Goal: Find specific page/section: Find specific page/section

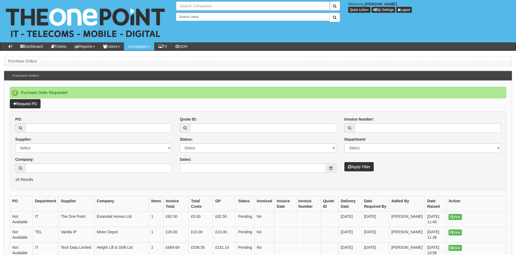
click at [208, 6] on input "text" at bounding box center [252, 5] width 153 height 9
click at [186, 6] on input "aw group" at bounding box center [252, 5] width 153 height 9
drag, startPoint x: 198, startPoint y: 7, endPoint x: 180, endPoint y: 5, distance: 17.8
click at [180, 5] on input "awgroup" at bounding box center [252, 5] width 153 height 9
click at [201, 13] on link "[PERSON_NAME] Estates Limited" at bounding box center [253, 15] width 152 height 8
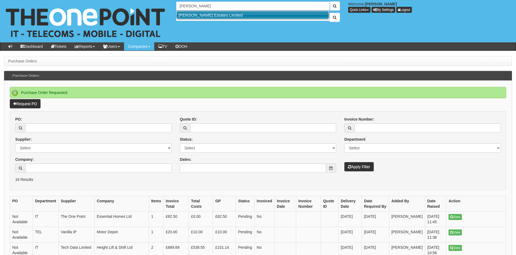
type input "[PERSON_NAME] Estates Limited"
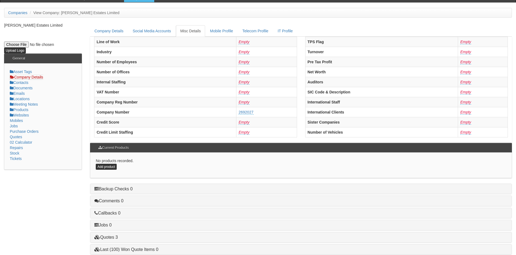
scroll to position [103, 0]
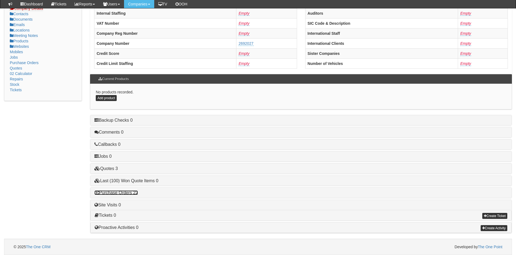
click at [129, 191] on link "Purchase Orders 22" at bounding box center [116, 193] width 44 height 5
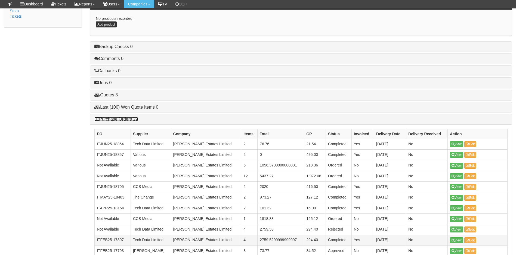
scroll to position [239, 0]
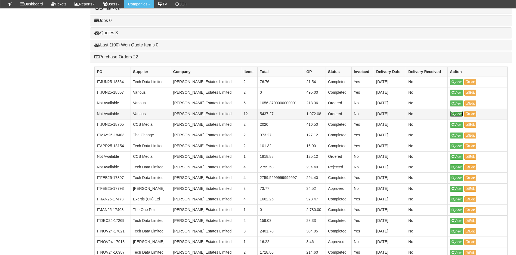
click at [460, 113] on link "View" at bounding box center [456, 114] width 13 height 6
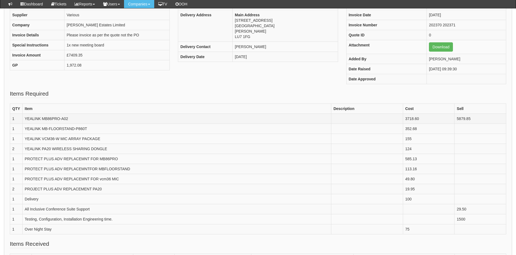
scroll to position [54, 0]
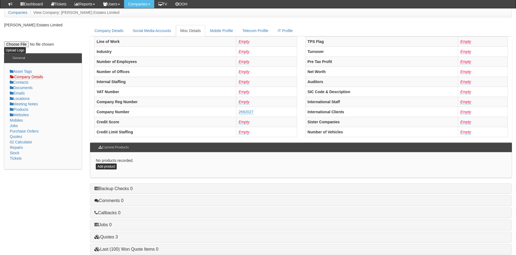
scroll to position [103, 0]
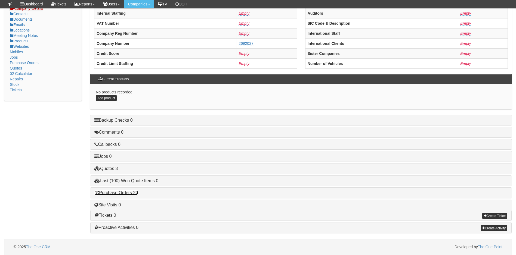
click at [129, 191] on link "Purchase Orders 22" at bounding box center [116, 193] width 44 height 5
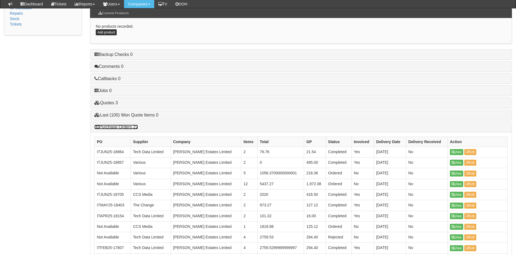
scroll to position [239, 0]
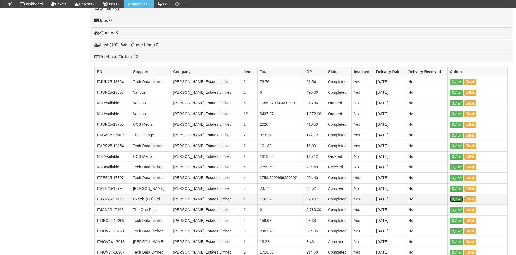
click at [457, 201] on link "View" at bounding box center [456, 200] width 13 height 6
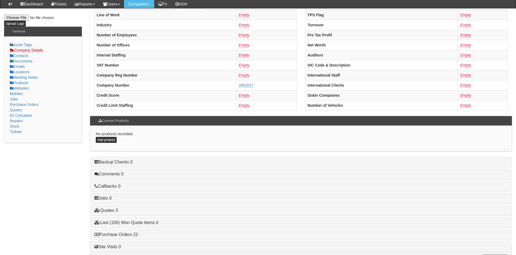
scroll to position [103, 0]
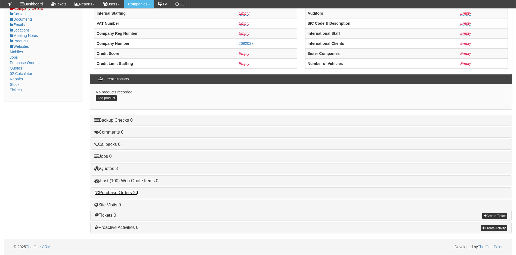
click at [116, 193] on link "Purchase Orders 22" at bounding box center [116, 193] width 44 height 5
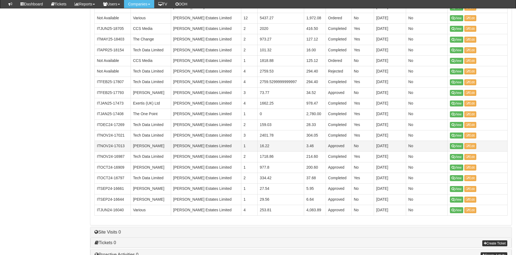
scroll to position [348, 0]
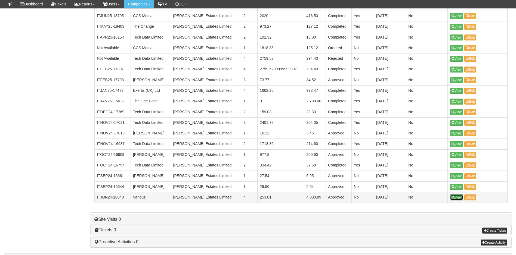
click at [458, 199] on link "View" at bounding box center [456, 198] width 13 height 6
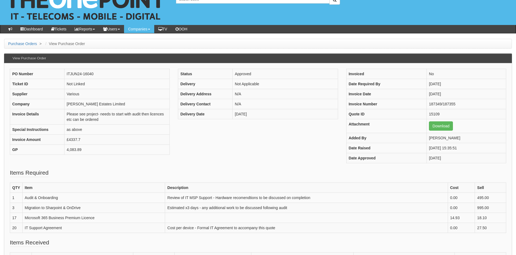
scroll to position [27, 0]
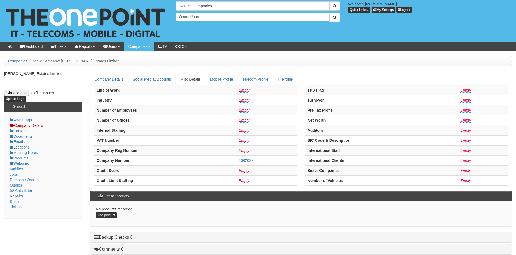
scroll to position [103, 0]
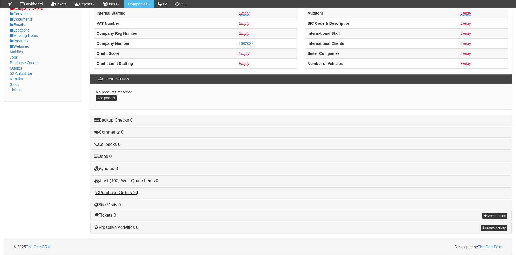
click at [129, 193] on link "Purchase Orders 22" at bounding box center [116, 193] width 44 height 5
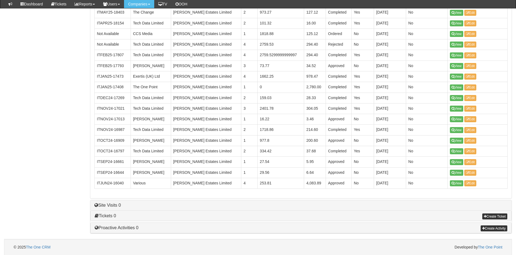
scroll to position [363, 0]
click at [456, 129] on link "View" at bounding box center [456, 130] width 13 height 6
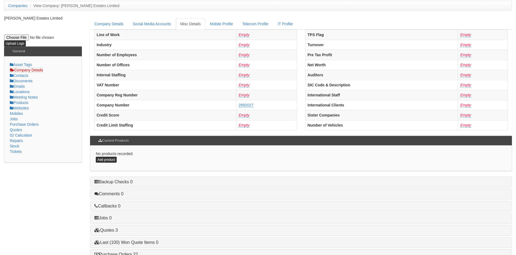
scroll to position [103, 0]
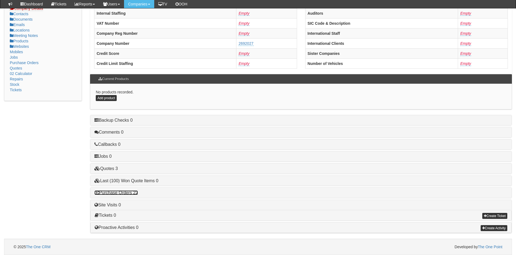
click at [135, 193] on link "Purchase Orders 22" at bounding box center [116, 193] width 44 height 5
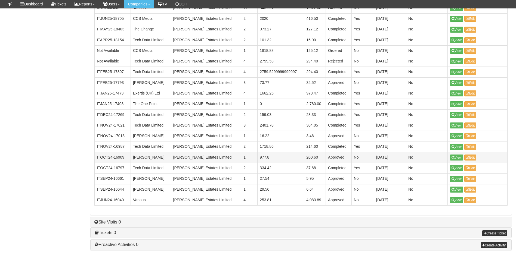
scroll to position [363, 0]
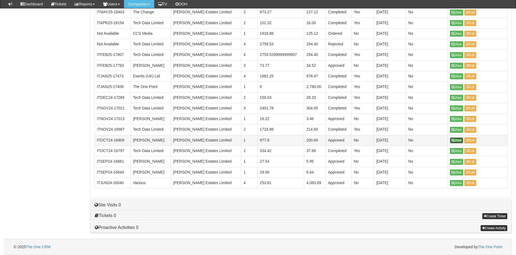
click at [459, 140] on link "View" at bounding box center [456, 141] width 13 height 6
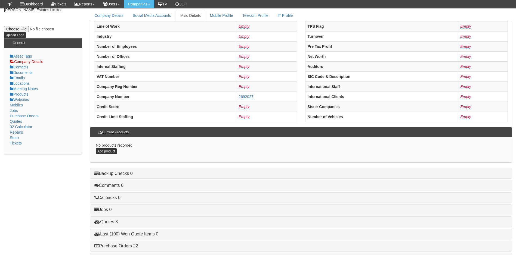
scroll to position [103, 0]
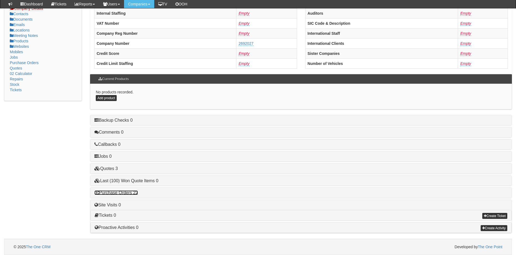
click at [122, 192] on link "Purchase Orders 22" at bounding box center [116, 193] width 44 height 5
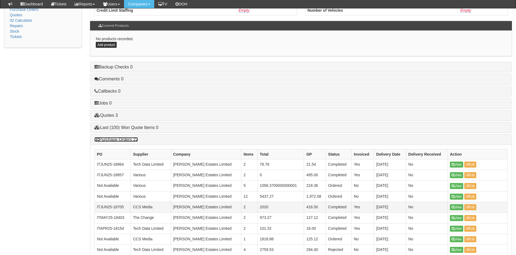
scroll to position [158, 0]
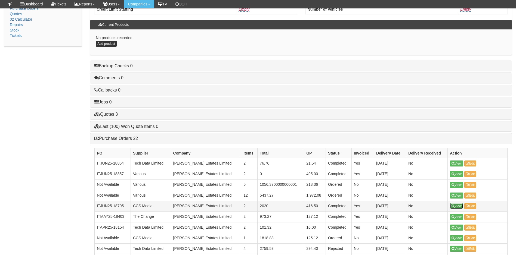
click at [457, 208] on link "View" at bounding box center [456, 206] width 13 height 6
